Goal: Transaction & Acquisition: Purchase product/service

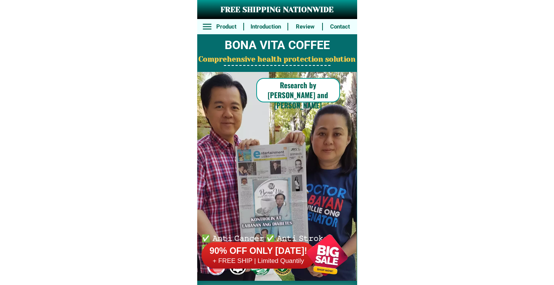
click at [267, 260] on h6 "+ FREE SHIP | Limited Quantily" at bounding box center [259, 261] width 114 height 8
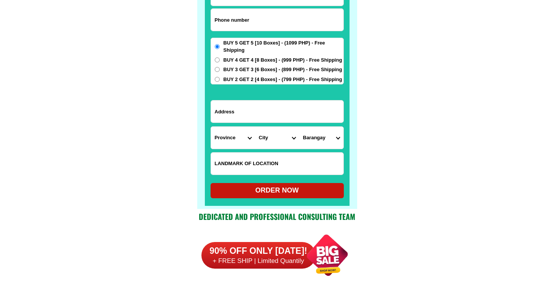
scroll to position [6120, 0]
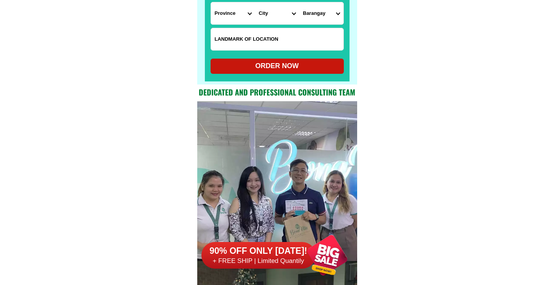
click at [241, 20] on select "Province [GEOGRAPHIC_DATA] [GEOGRAPHIC_DATA][PERSON_NAME][GEOGRAPHIC_DATA][GEOG…" at bounding box center [233, 13] width 44 height 22
select select "63_700"
click at [211, 2] on select "Province [GEOGRAPHIC_DATA] [GEOGRAPHIC_DATA][PERSON_NAME][GEOGRAPHIC_DATA][GEOG…" at bounding box center [233, 13] width 44 height 22
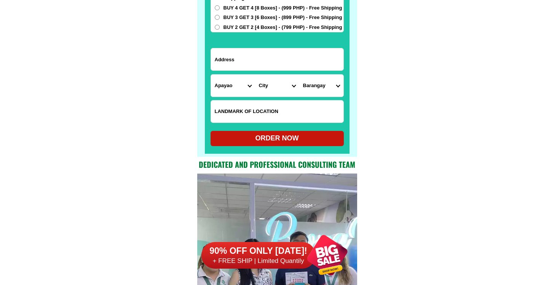
scroll to position [5987, 0]
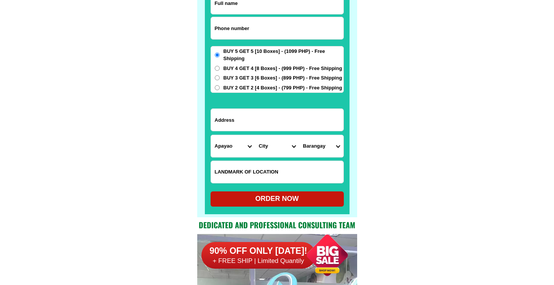
click at [262, 83] on div "BUY 5 GET 5 [10 Boxes] - (1099 PHP) - Free Shipping BUY 4 GET 4 [8 Boxes] - (99…" at bounding box center [277, 69] width 133 height 47
click at [264, 75] on span "BUY 3 GET 3 [6 Boxes] - (899 PHP) - Free Shipping" at bounding box center [283, 78] width 119 height 8
click at [220, 75] on input "BUY 3 GET 3 [6 Boxes] - (899 PHP) - Free Shipping" at bounding box center [217, 77] width 5 height 5
radio input "true"
click at [271, 66] on span "BUY 4 GET 4 [8 Boxes] - (999 PHP) - Free Shipping" at bounding box center [283, 69] width 119 height 8
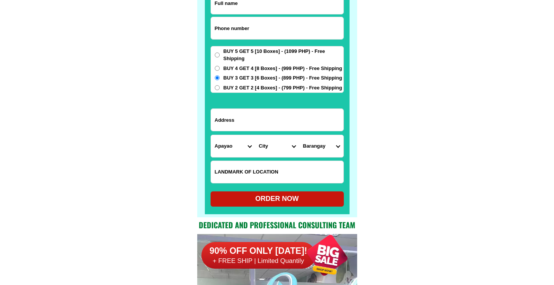
click at [220, 66] on input "BUY 4 GET 4 [8 Boxes] - (999 PHP) - Free Shipping" at bounding box center [217, 68] width 5 height 5
radio input "true"
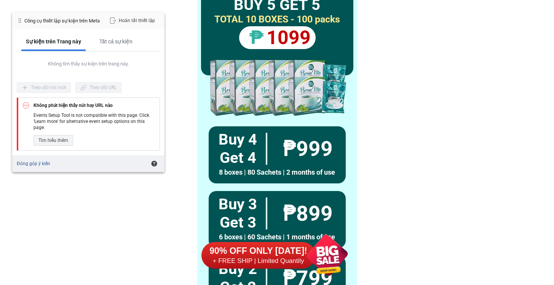
scroll to position [5634, 0]
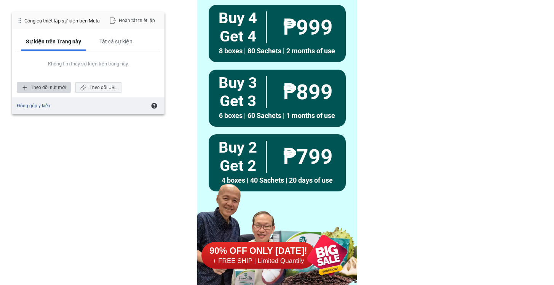
click at [49, 86] on div "Theo dõi nút mới" at bounding box center [44, 87] width 54 height 11
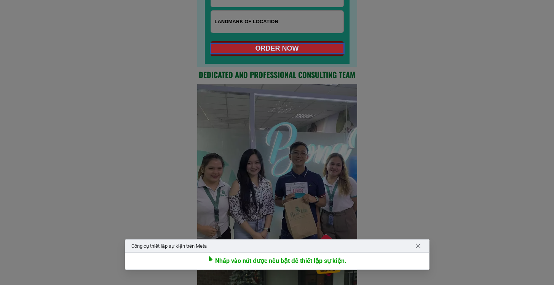
click at [269, 50] on div at bounding box center [277, 49] width 135 height 12
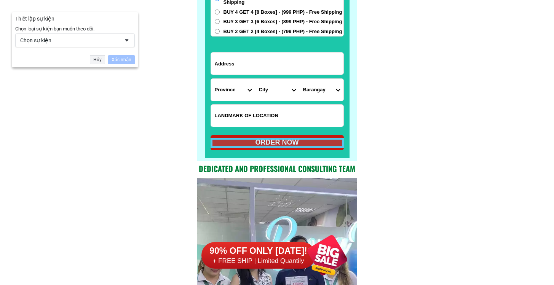
scroll to position [6043, 0]
click at [101, 44] on div "Chọn sự kiện" at bounding box center [75, 41] width 120 height 14
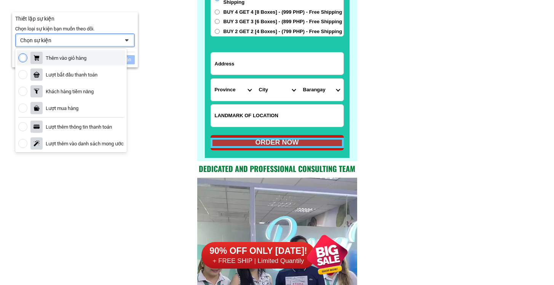
click at [85, 61] on div "Thêm vào giỏ hàng" at bounding box center [71, 57] width 109 height 15
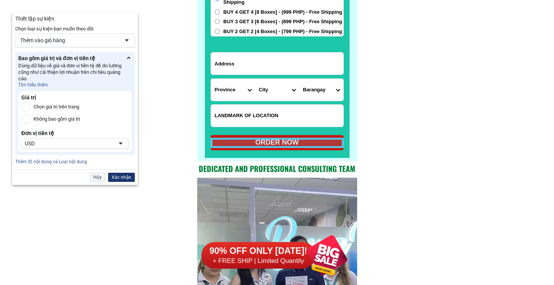
click at [126, 181] on div "Xác nhận" at bounding box center [121, 177] width 27 height 9
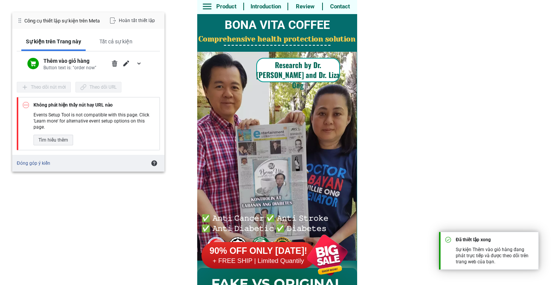
scroll to position [0, 0]
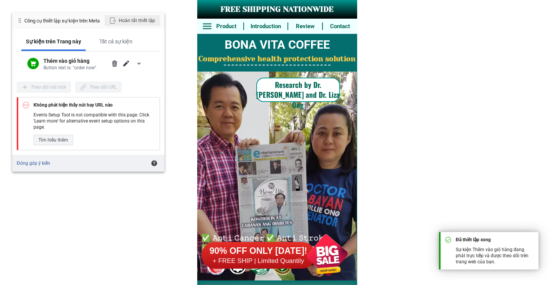
click at [132, 19] on div "Hoàn tất thiết lập" at bounding box center [132, 20] width 55 height 11
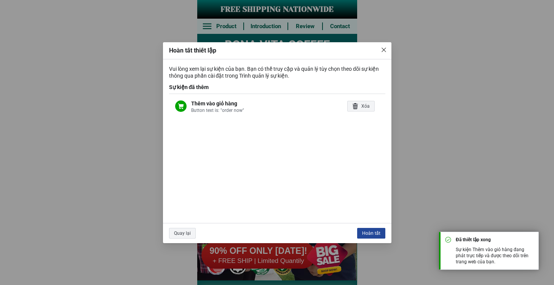
click at [372, 235] on div "Hoàn tất" at bounding box center [371, 233] width 28 height 11
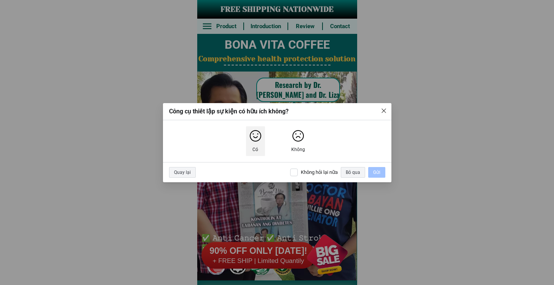
click at [250, 140] on img "Có" at bounding box center [256, 136] width 12 height 12
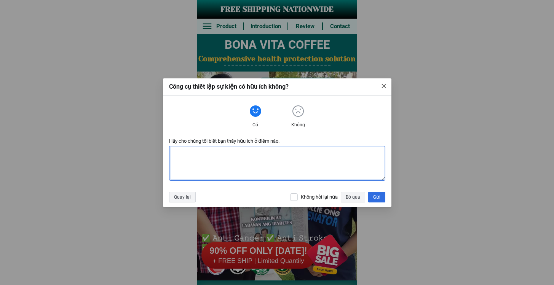
click at [297, 180] on textarea "Hãy cho chúng tôi biết bạn thấy hữu ích ở điểm nào." at bounding box center [278, 163] width 216 height 34
click at [298, 173] on textarea "Hãy cho chúng tôi biết bạn thấy hữu ích ở điểm nào." at bounding box center [278, 163] width 216 height 34
type textarea "1"
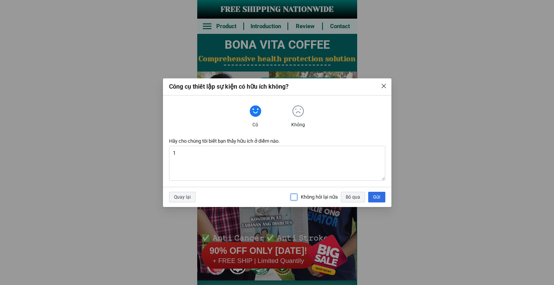
click at [294, 197] on input "Không hỏi lại nữa" at bounding box center [294, 198] width 8 height 8
checkbox input "true"
click at [373, 195] on div "Gửi" at bounding box center [376, 197] width 17 height 11
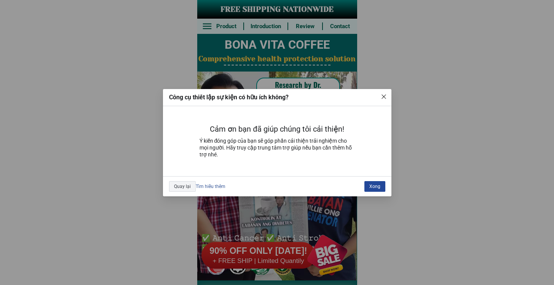
click at [374, 187] on div "Xong" at bounding box center [375, 186] width 21 height 11
